Goal: Task Accomplishment & Management: Use online tool/utility

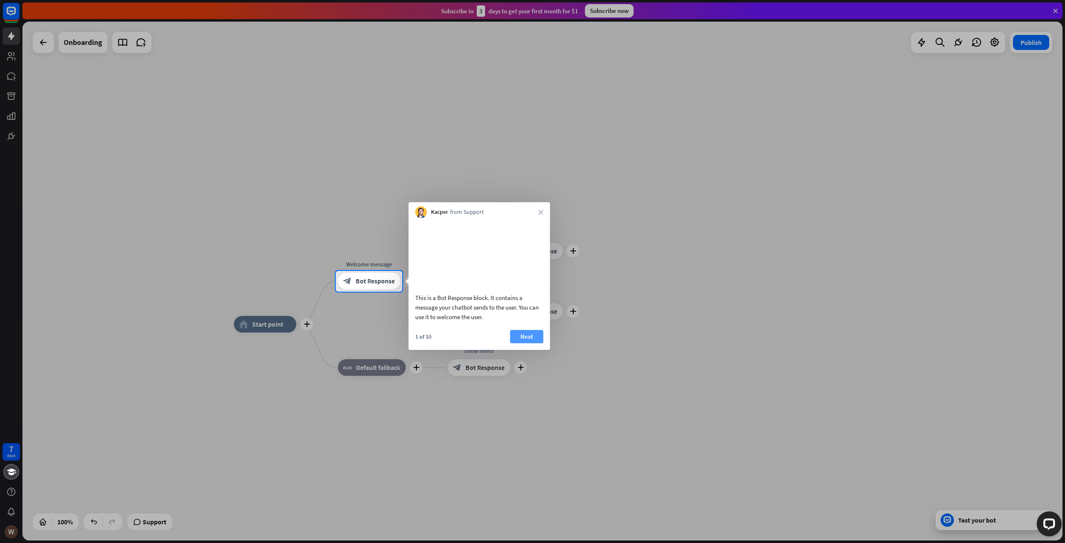
click at [524, 343] on button "Next" at bounding box center [526, 336] width 33 height 13
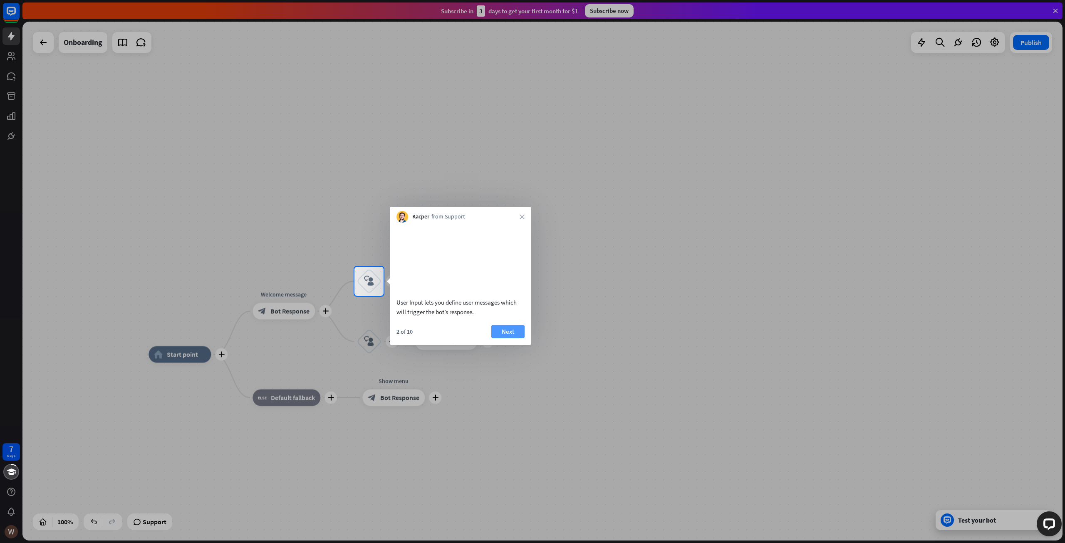
click at [518, 336] on button "Next" at bounding box center [507, 331] width 33 height 13
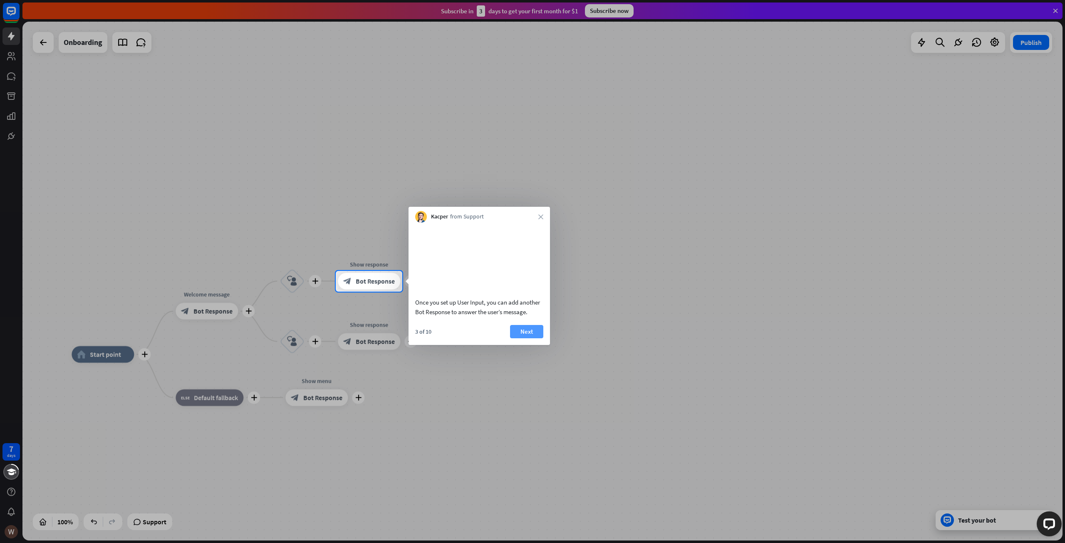
click at [537, 338] on button "Next" at bounding box center [526, 331] width 33 height 13
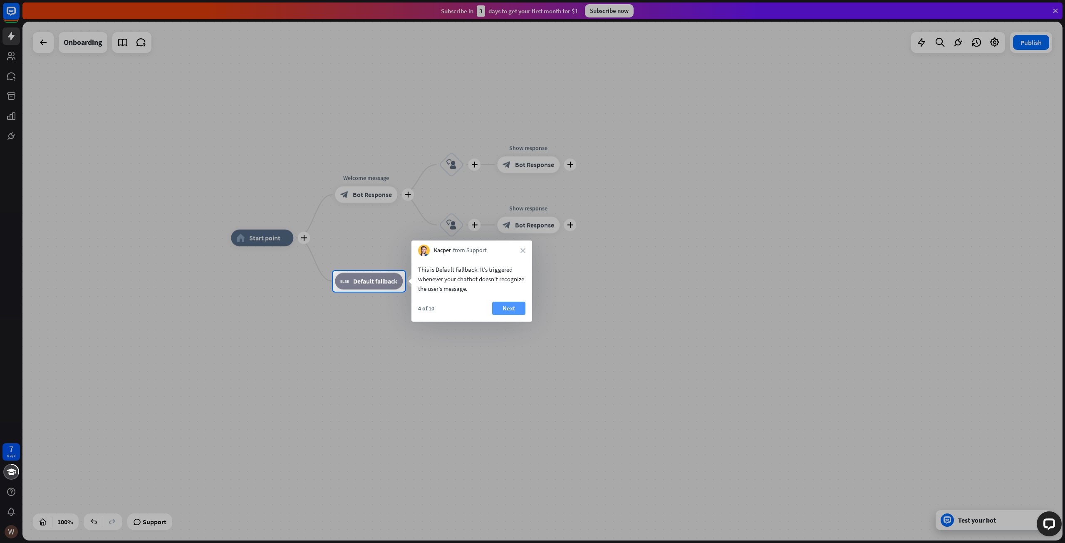
click at [504, 314] on button "Next" at bounding box center [508, 308] width 33 height 13
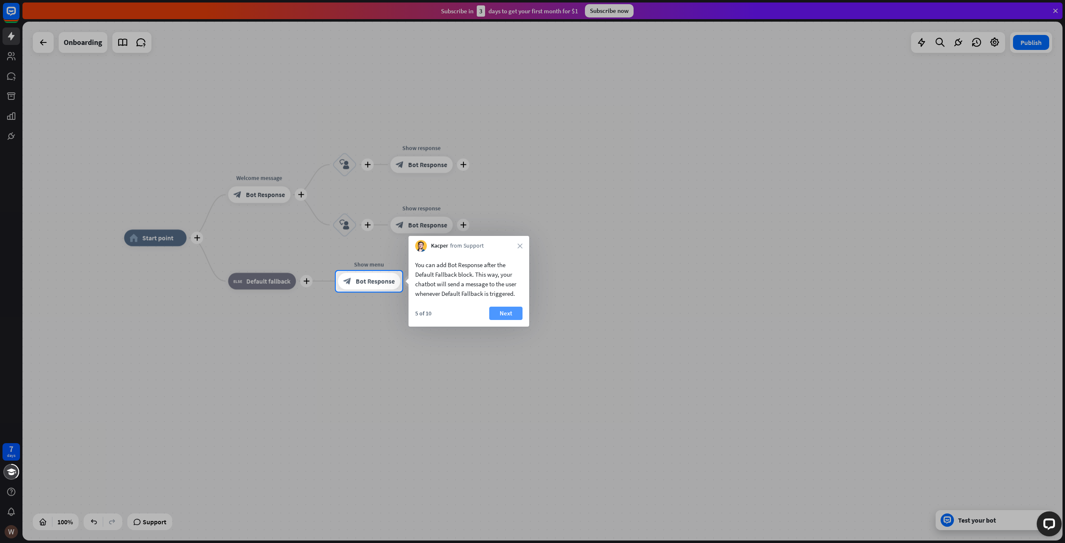
click at [509, 311] on button "Next" at bounding box center [505, 313] width 33 height 13
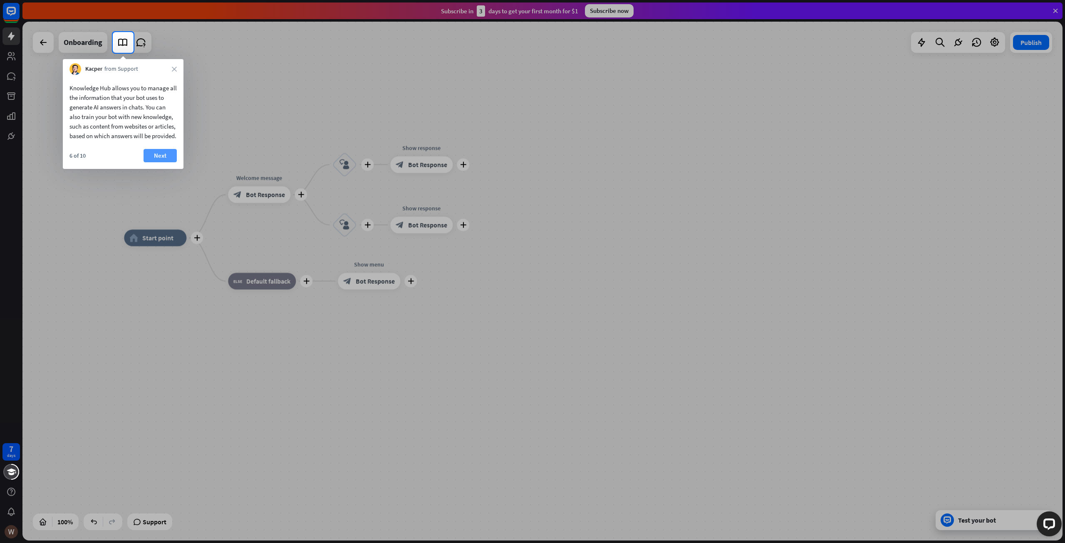
click at [168, 162] on button "Next" at bounding box center [159, 155] width 33 height 13
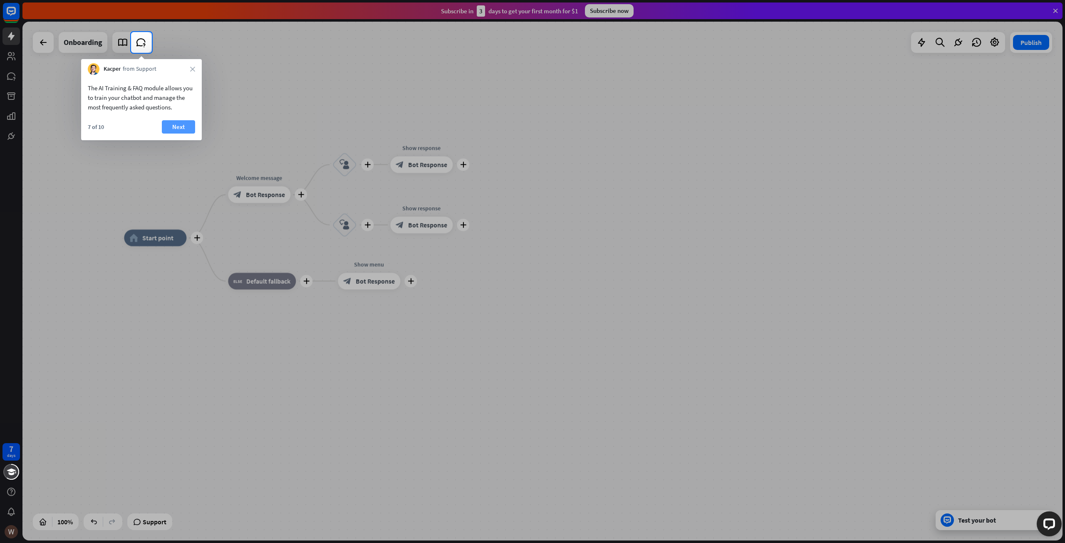
click at [174, 126] on button "Next" at bounding box center [178, 126] width 33 height 13
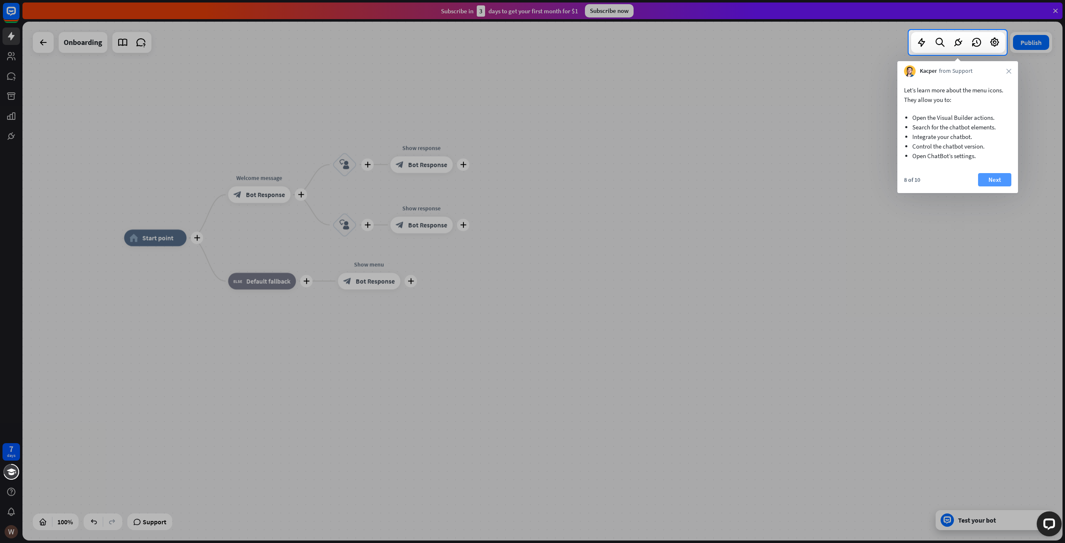
click at [990, 175] on button "Next" at bounding box center [994, 179] width 33 height 13
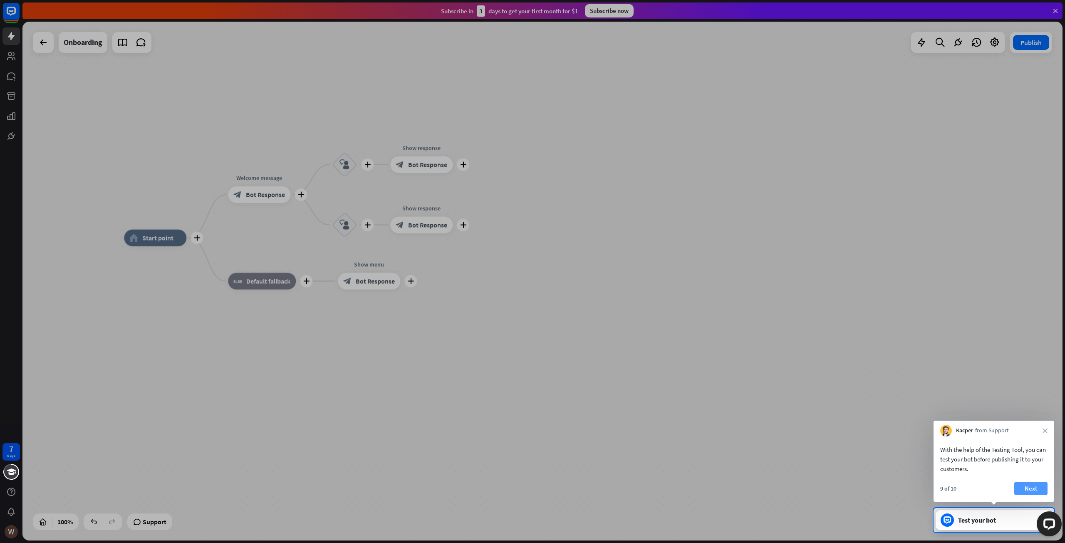
click at [1033, 487] on button "Next" at bounding box center [1030, 488] width 33 height 13
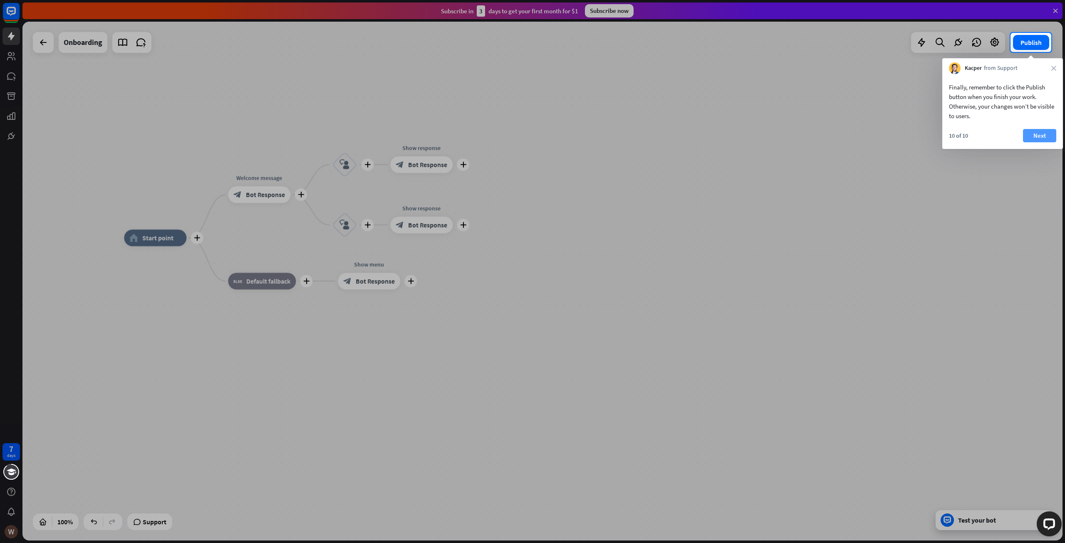
click at [1036, 138] on button "Next" at bounding box center [1039, 135] width 33 height 13
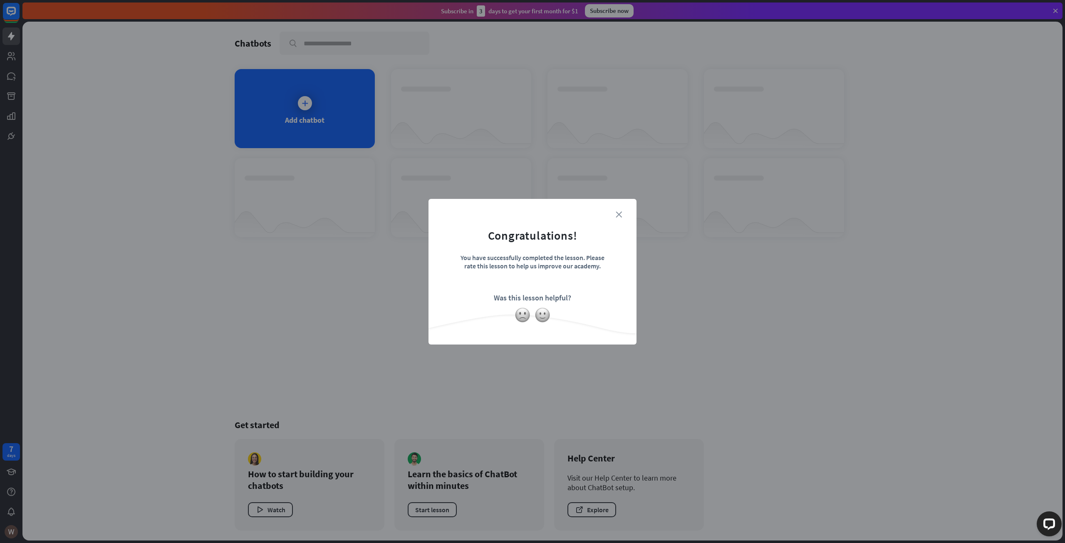
click at [620, 212] on icon "close" at bounding box center [619, 214] width 6 height 6
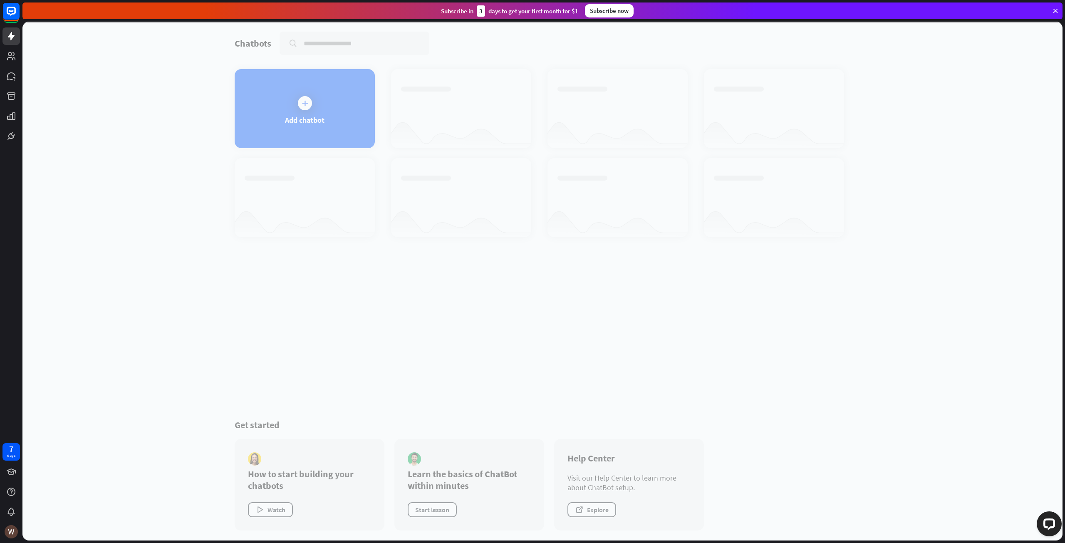
click at [309, 108] on div at bounding box center [542, 281] width 1040 height 519
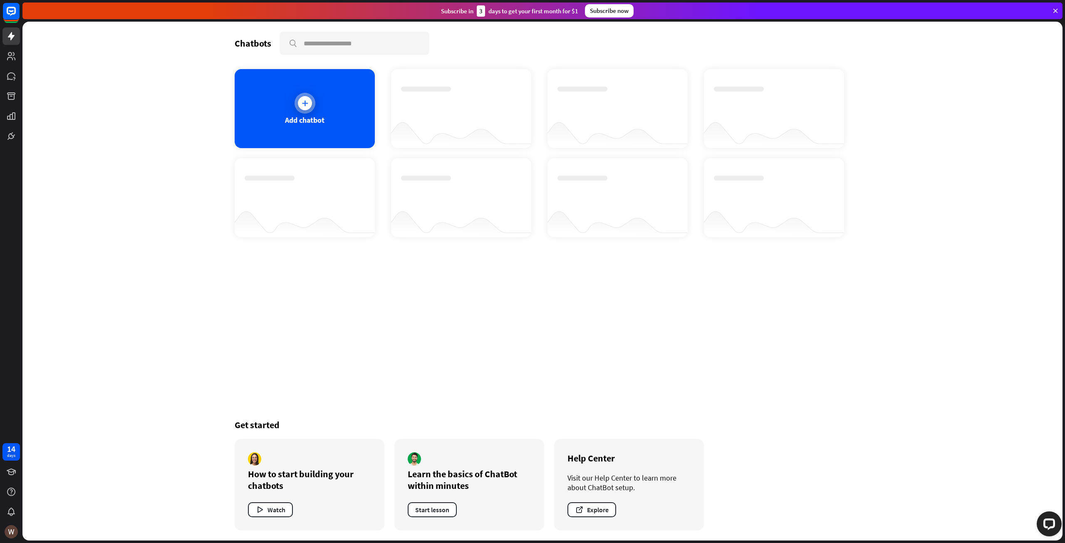
click at [288, 111] on div "Add chatbot" at bounding box center [305, 108] width 140 height 79
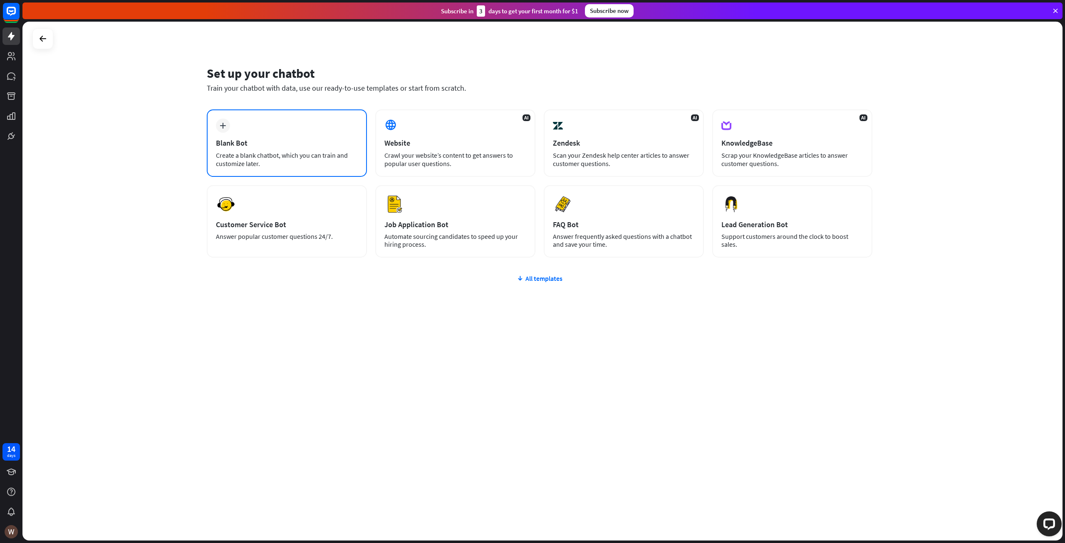
click at [346, 131] on div "plus Blank Bot Create a blank chatbot, which you can train and customize later." at bounding box center [287, 142] width 160 height 67
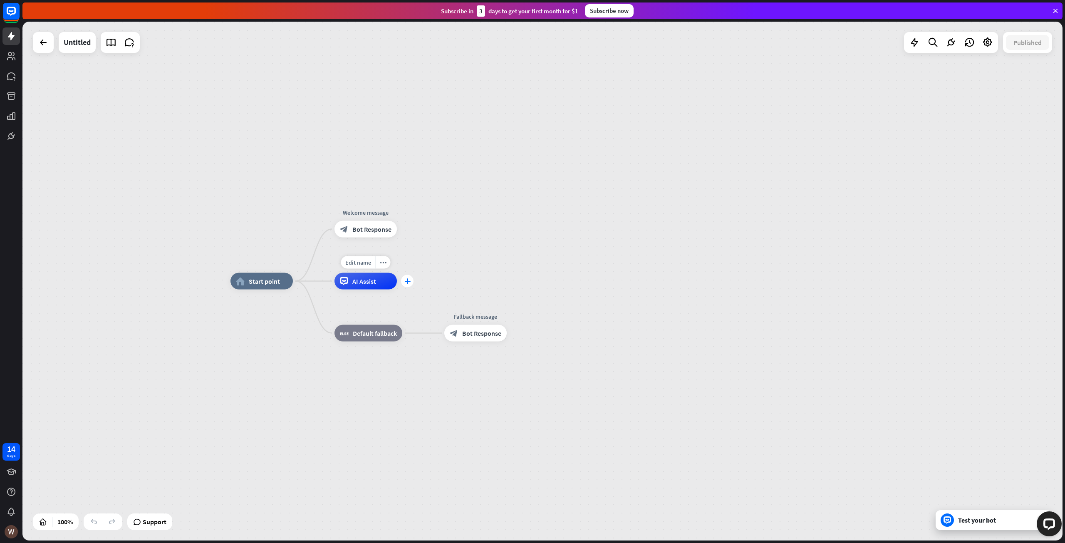
click at [405, 286] on div "plus" at bounding box center [407, 281] width 12 height 12
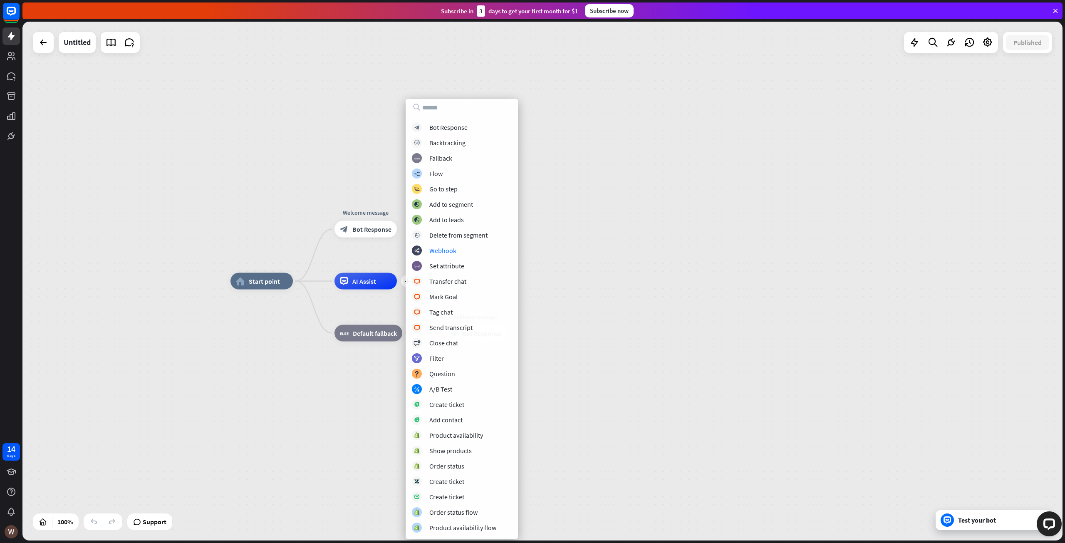
click at [621, 279] on div "home_2 Start point Welcome message block_bot_response Bot Response plus AI Assi…" at bounding box center [542, 281] width 1040 height 519
